Goal: Answer question/provide support

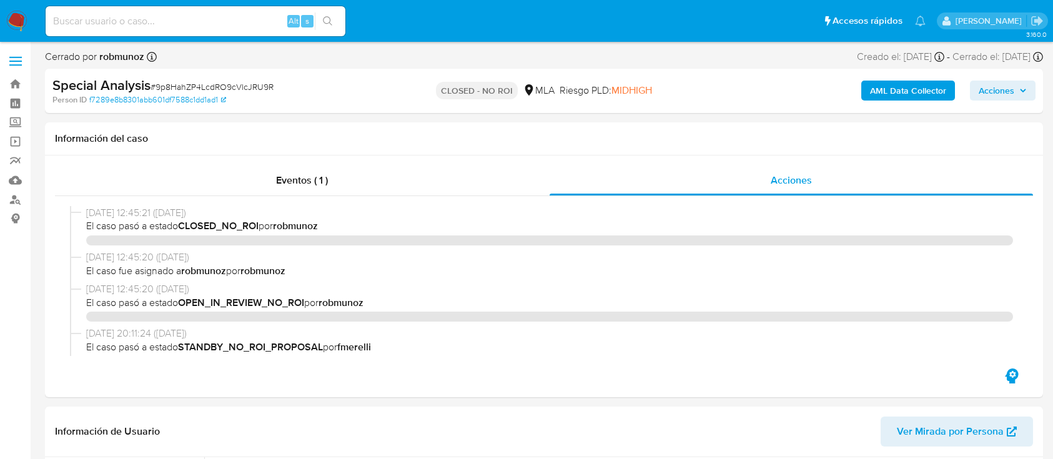
select select "10"
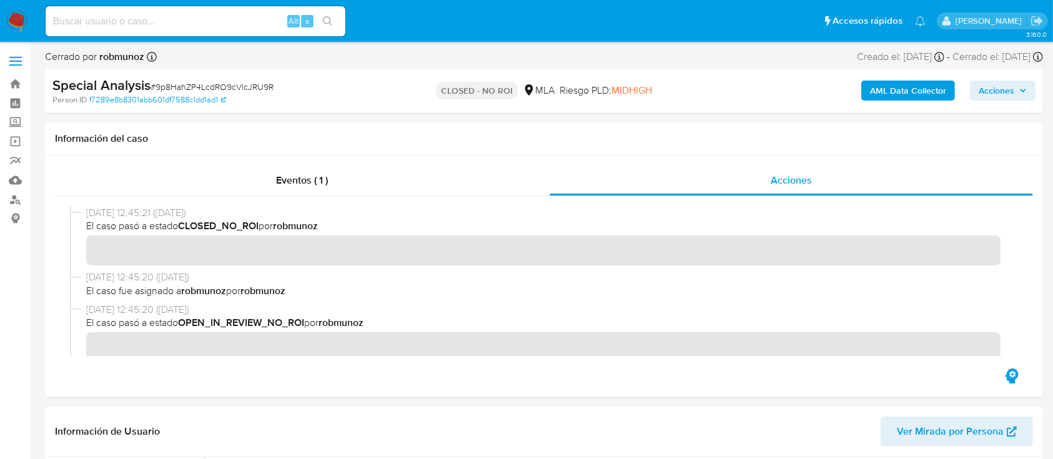
scroll to position [166, 0]
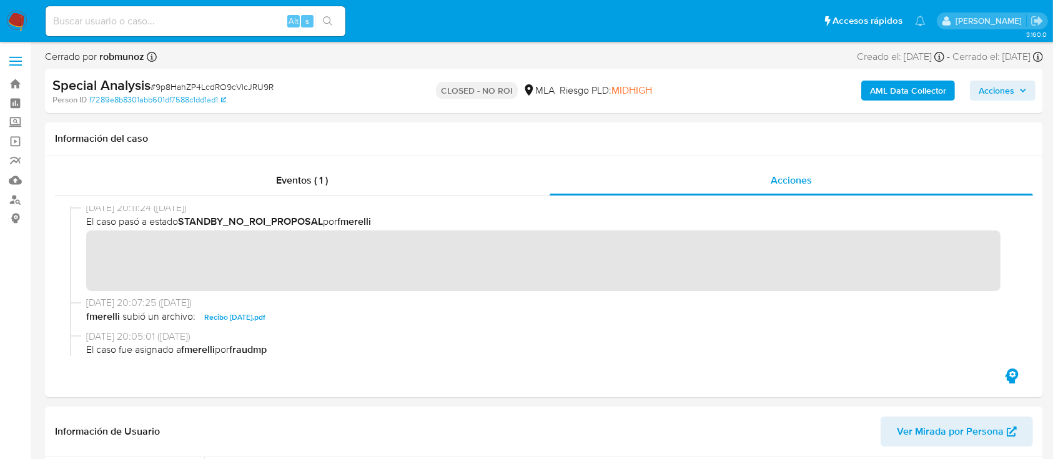
click at [207, 17] on input at bounding box center [196, 21] width 300 height 16
paste input "56124846"
type input "56124846"
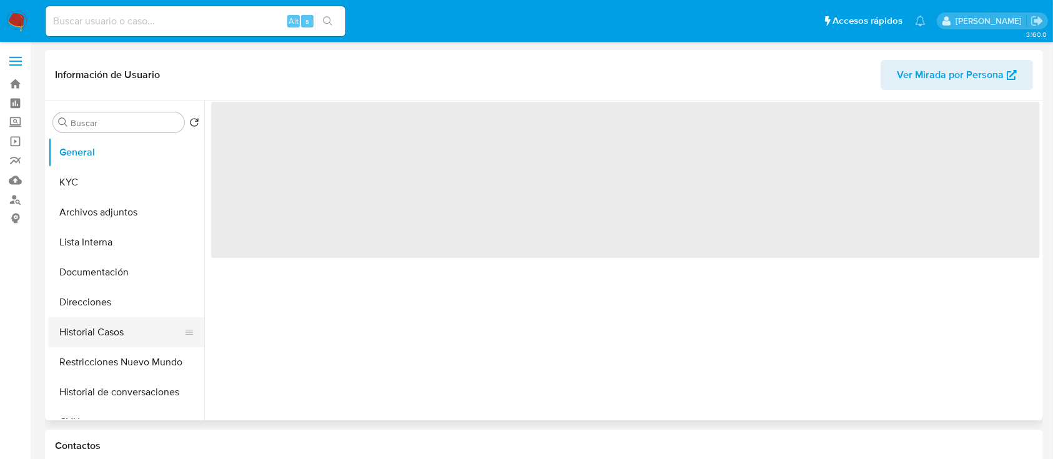
click at [104, 324] on button "Historial Casos" at bounding box center [121, 332] width 146 height 30
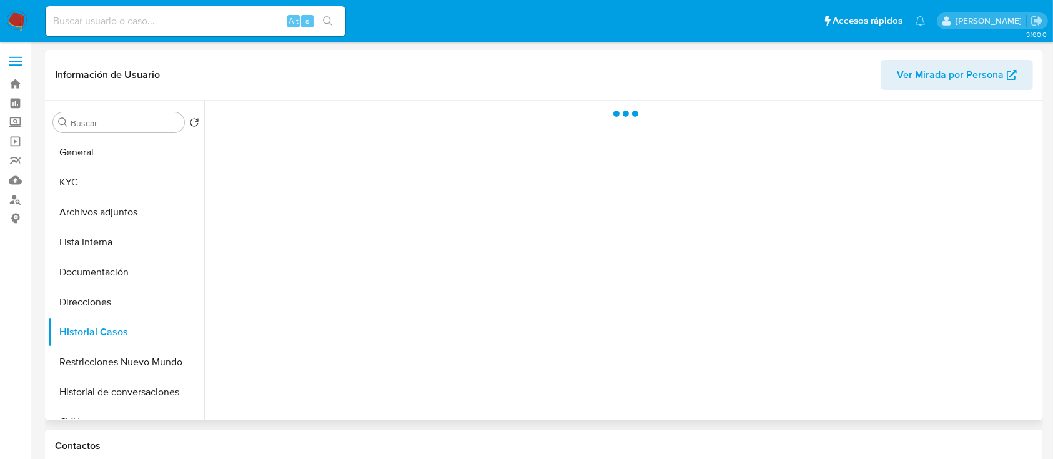
select select "10"
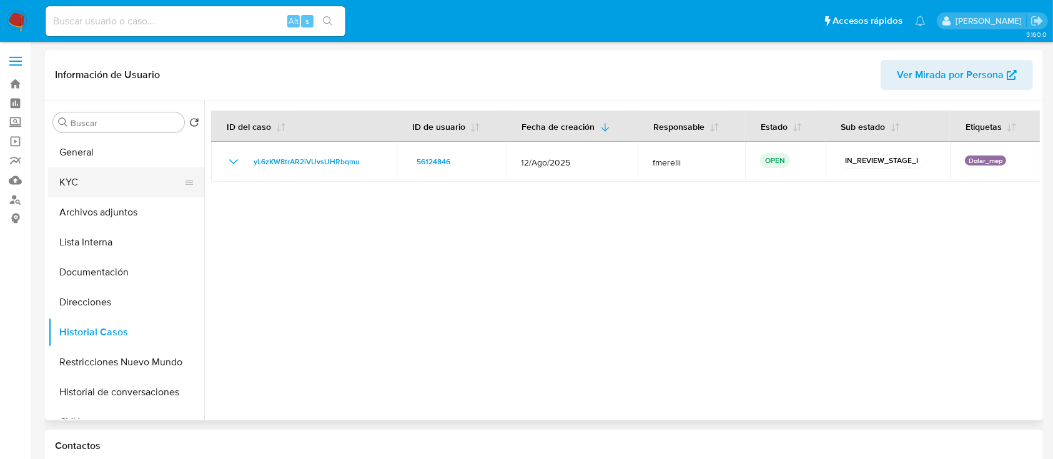
click at [127, 186] on button "KYC" at bounding box center [121, 182] width 146 height 30
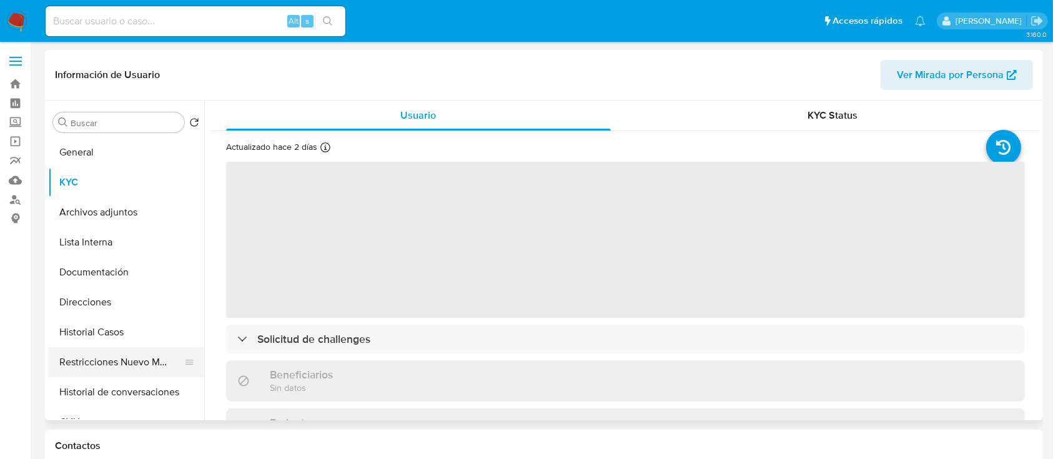
click at [111, 358] on button "Restricciones Nuevo Mundo" at bounding box center [121, 362] width 146 height 30
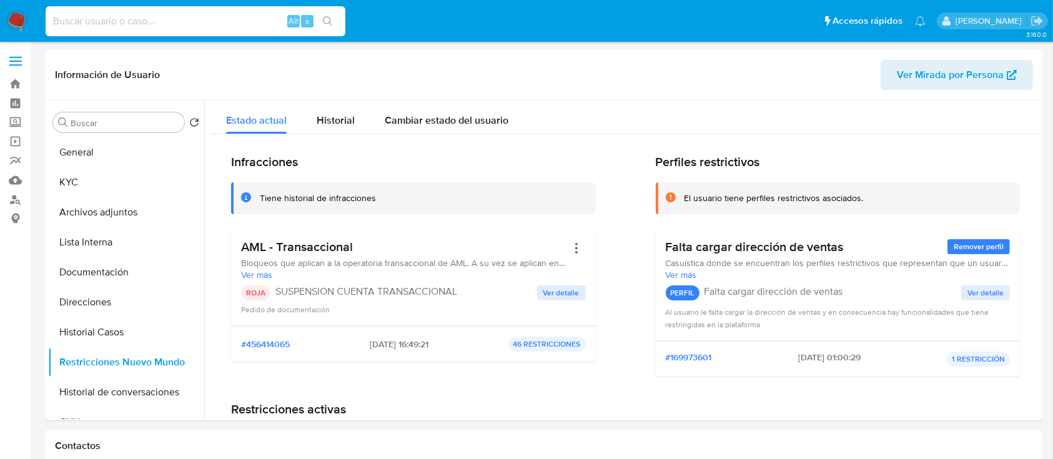
click at [166, 19] on input at bounding box center [196, 21] width 300 height 16
paste input "56124846"
type input "56124846"
click at [213, 9] on div "56124846 Alt s" at bounding box center [196, 21] width 300 height 30
click at [202, 22] on input "56124846" at bounding box center [196, 21] width 300 height 16
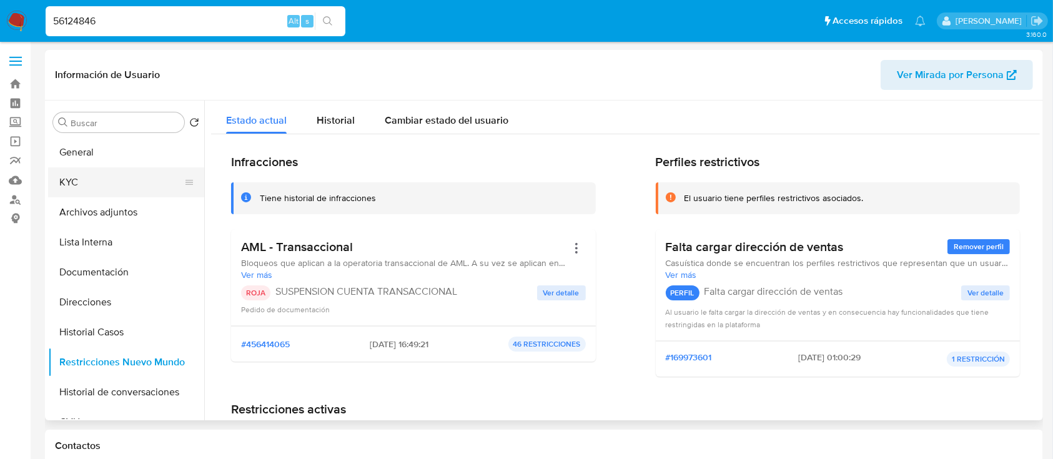
click at [115, 177] on button "KYC" at bounding box center [121, 182] width 146 height 30
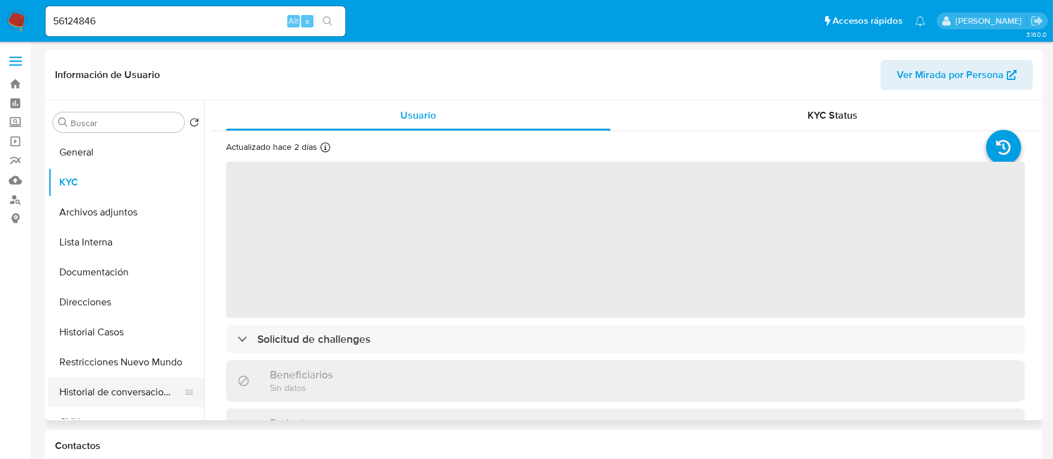
click at [122, 392] on button "Historial de conversaciones" at bounding box center [121, 392] width 146 height 30
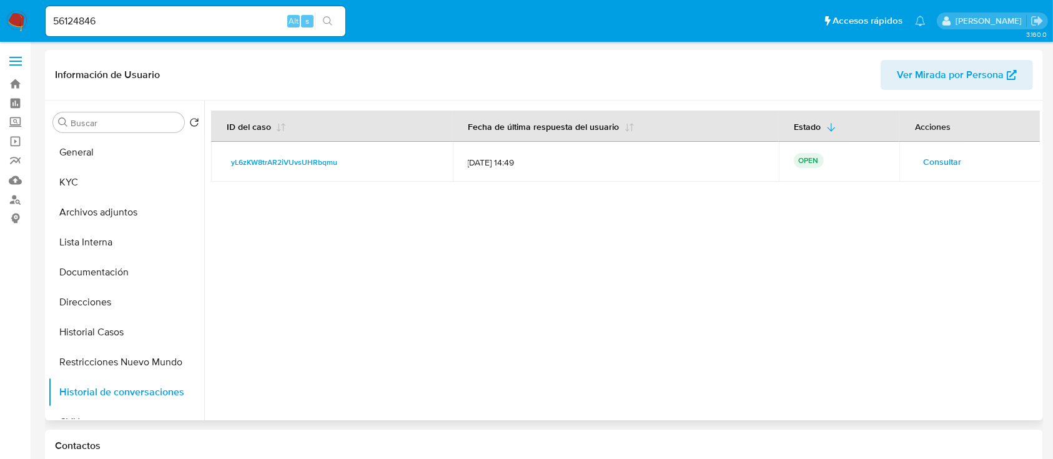
click at [943, 155] on span "Consultar" at bounding box center [942, 161] width 38 height 17
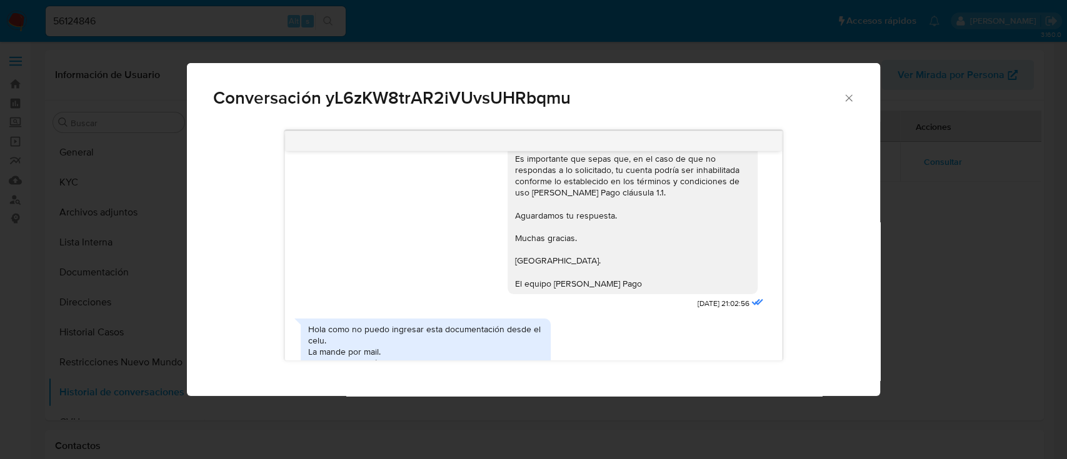
scroll to position [1744, 0]
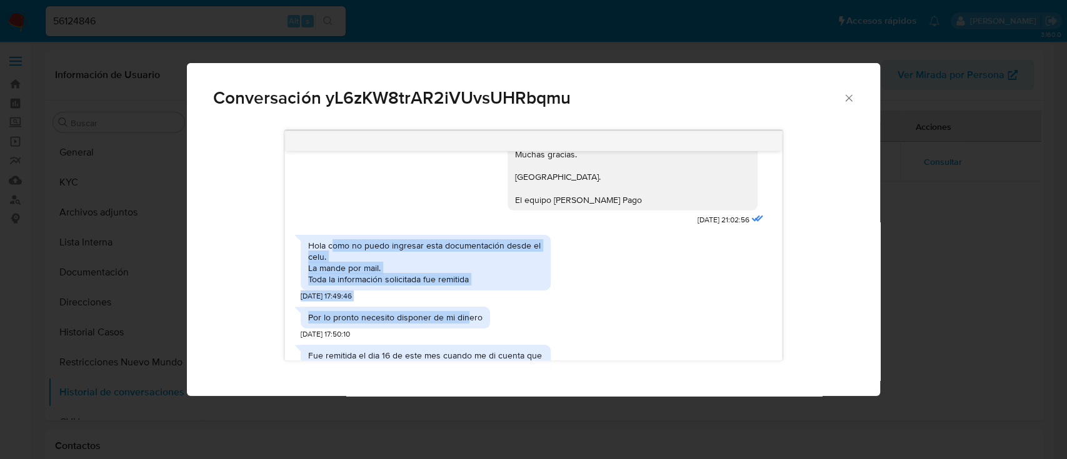
drag, startPoint x: 348, startPoint y: 248, endPoint x: 468, endPoint y: 332, distance: 146.6
click at [468, 332] on div "Sobre la.documentación solicitada 29/08/2025 20:54:52 Hola Betiana Analia Ville…" at bounding box center [533, 255] width 497 height 209
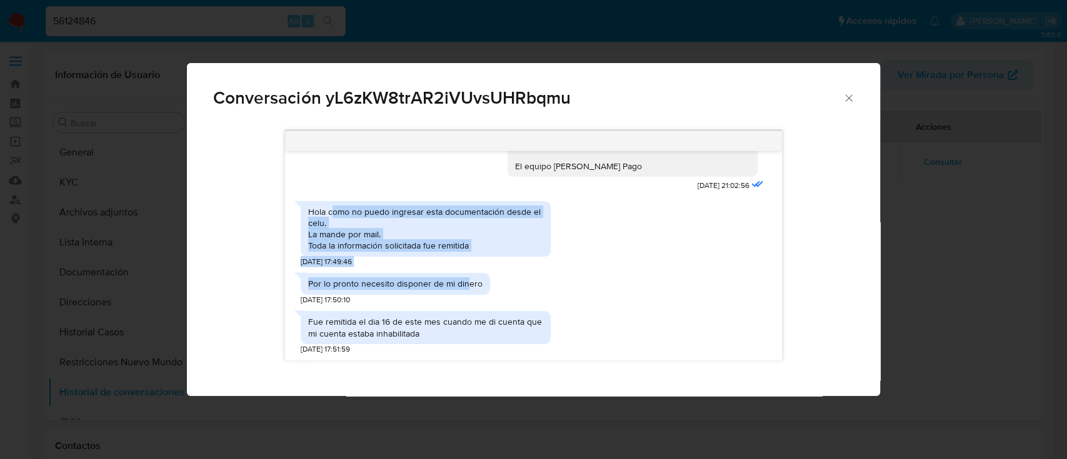
scroll to position [1827, 0]
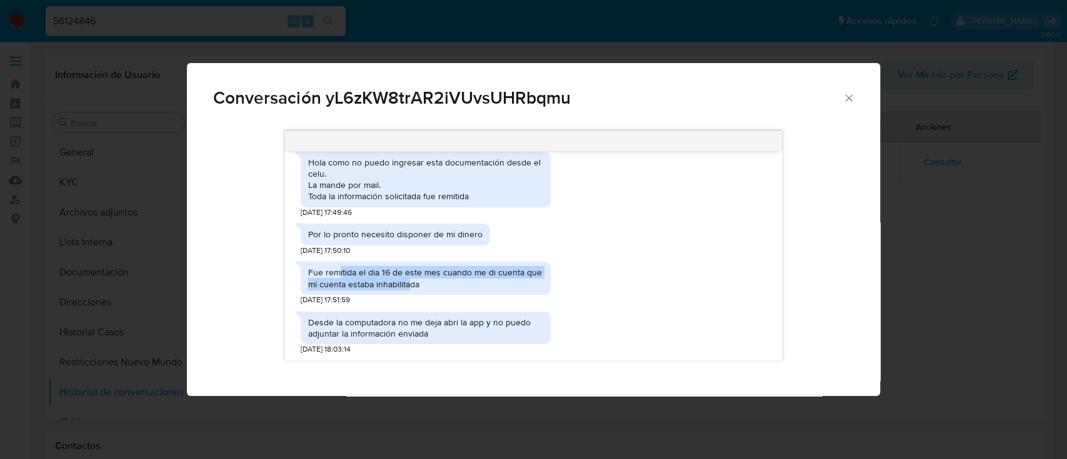
drag, startPoint x: 337, startPoint y: 276, endPoint x: 450, endPoint y: 304, distance: 117.0
click at [450, 303] on div "Fue remitida el dia 16 de este mes cuando me di cuenta que mi cuenta estaba inh…" at bounding box center [426, 280] width 250 height 49
click at [505, 337] on div "Desde la computadora no me deja abri la app y no puedo adjuntar la información …" at bounding box center [425, 328] width 235 height 22
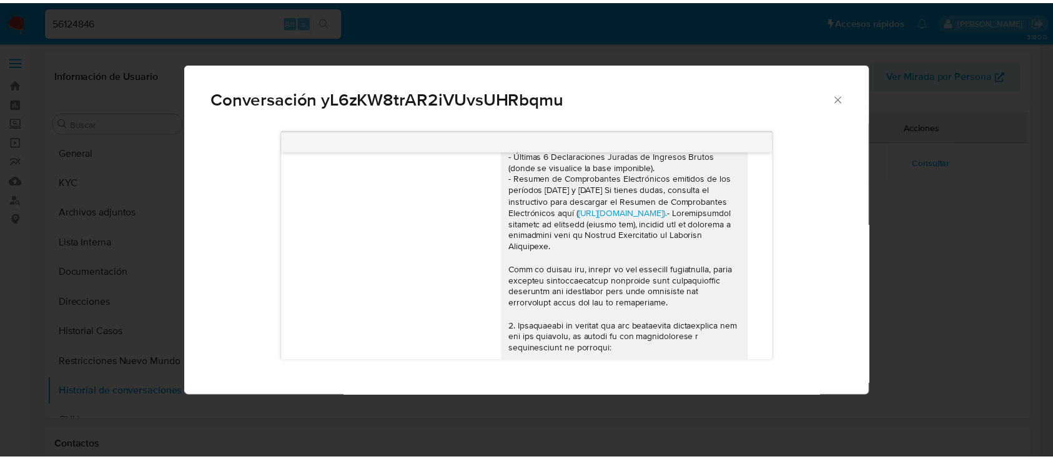
scroll to position [911, 0]
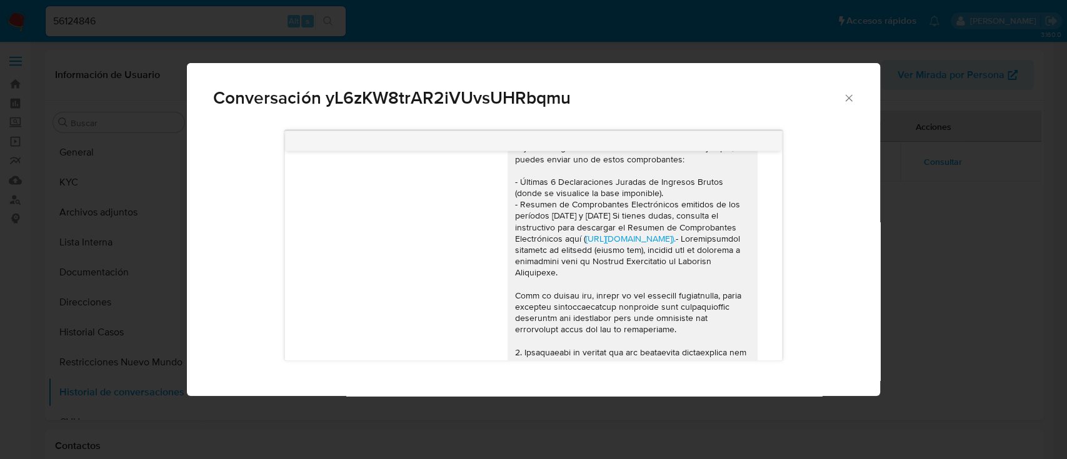
click at [151, 179] on div "Conversación yL6zKW8trAR2iVUvsUHRbqmu Sobre la.documentación solicitada 29/08/2…" at bounding box center [533, 229] width 1067 height 459
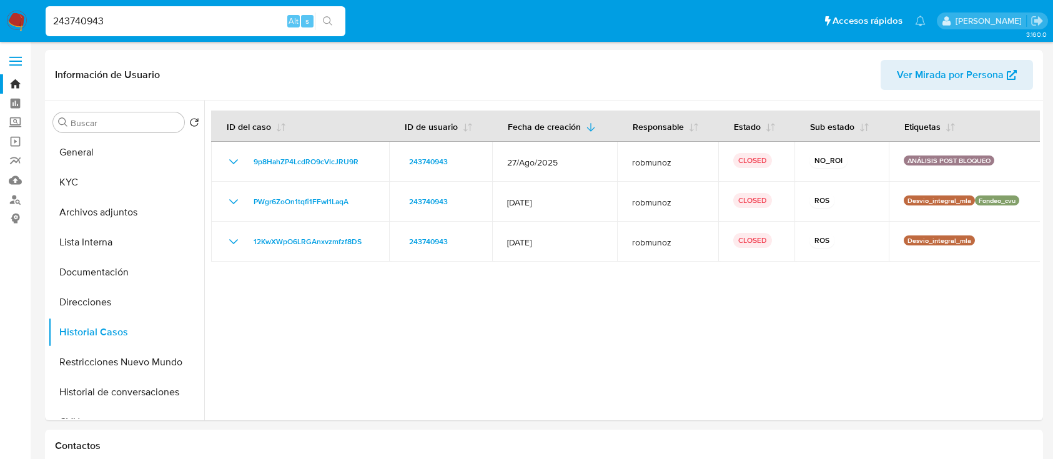
select select "10"
